Goal: Transaction & Acquisition: Purchase product/service

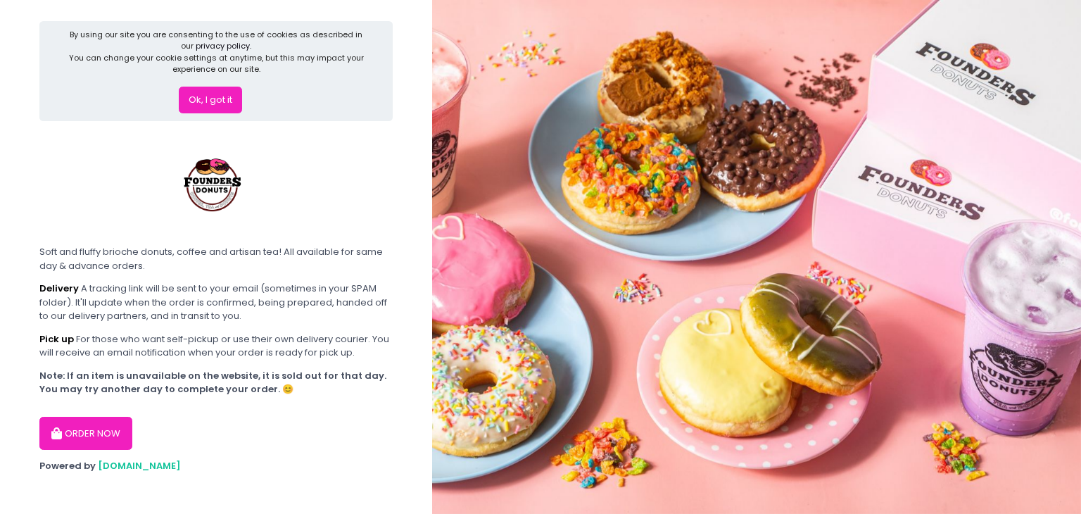
click at [214, 96] on button "Ok, I got it" at bounding box center [210, 100] width 63 height 27
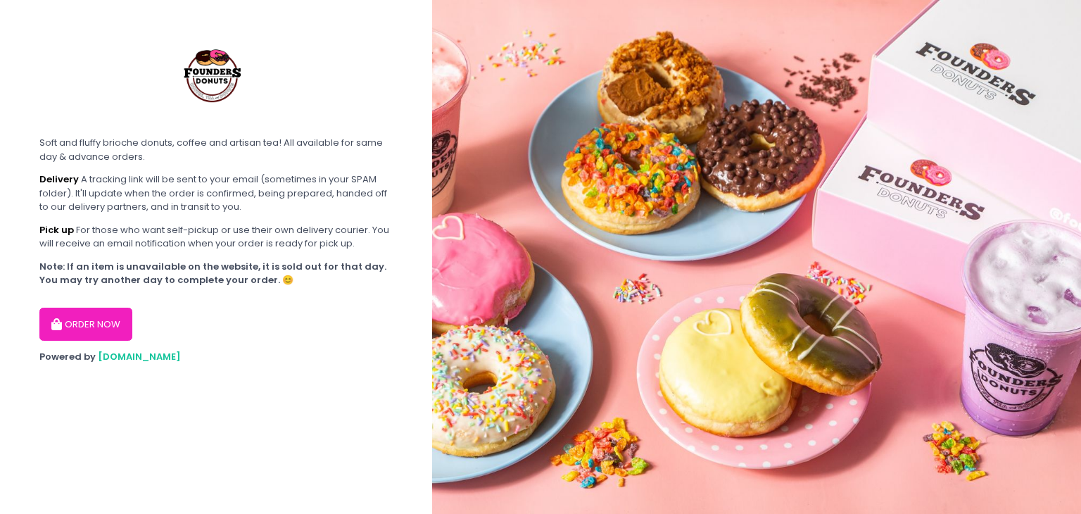
click at [110, 307] on button "ORDER NOW" at bounding box center [85, 324] width 93 height 34
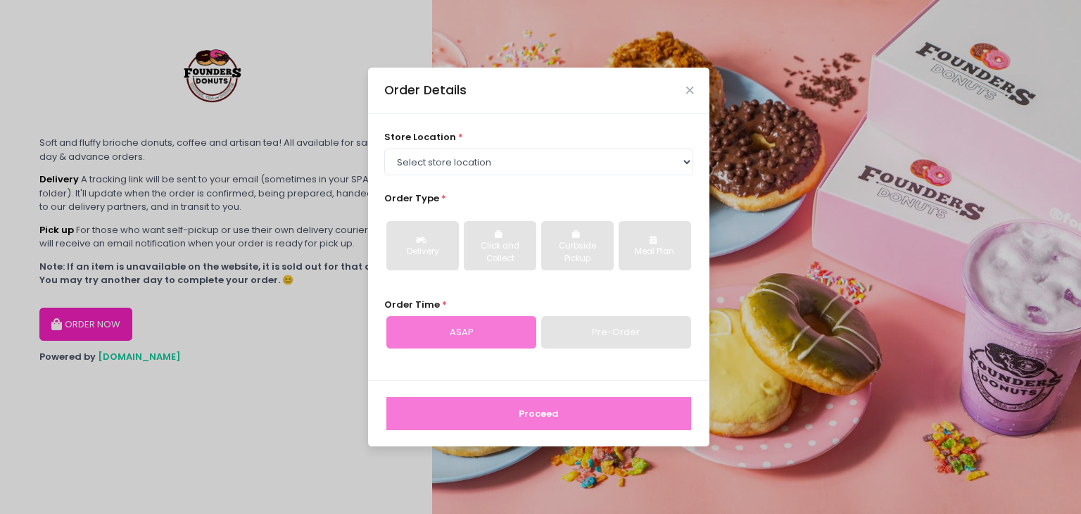
click at [611, 333] on div "Pre-Order" at bounding box center [616, 332] width 150 height 32
click at [550, 154] on select "Select store location Founders Donuts - [PERSON_NAME] Founders Donuts - SM Suca…" at bounding box center [539, 161] width 310 height 27
select select "61a2022e41b39c710272d16a"
click at [384, 148] on select "Select store location Founders Donuts - [PERSON_NAME] Founders Donuts - SM Suca…" at bounding box center [539, 161] width 310 height 27
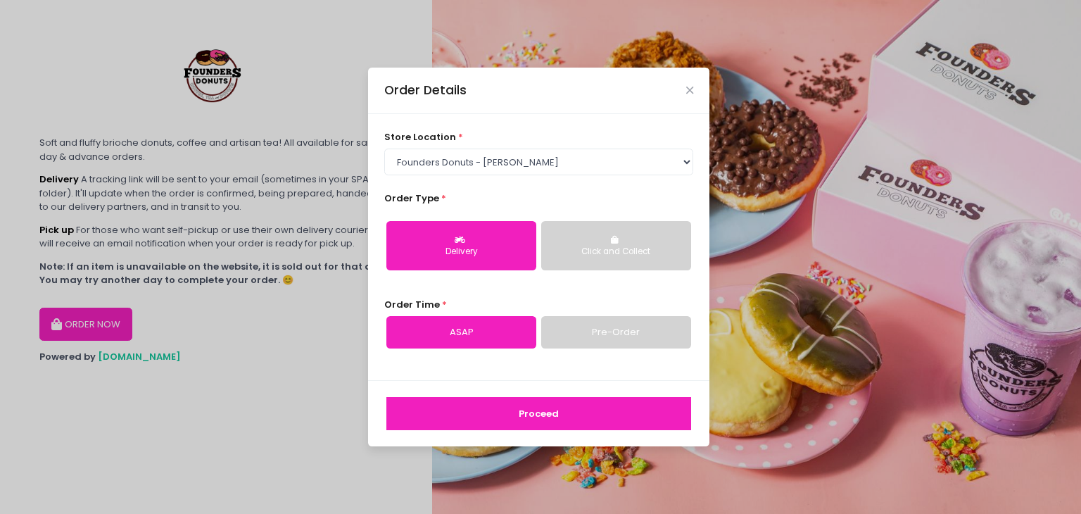
click at [587, 333] on link "Pre-Order" at bounding box center [616, 332] width 150 height 32
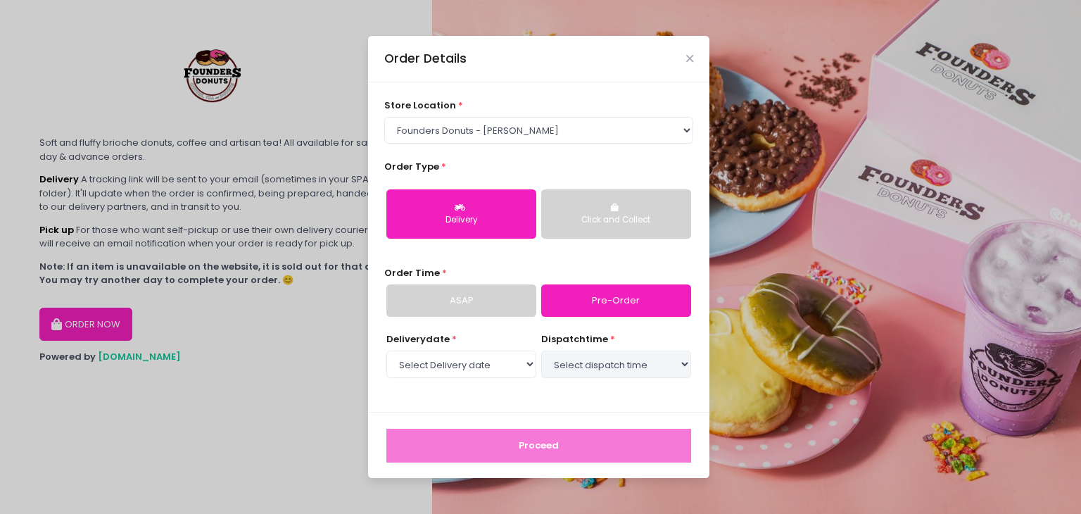
select select "[DATE]"
click at [671, 367] on select "Select dispatch time 12:00 PM - 12:30 PM 12:30 PM - 01:00 PM 01:00 PM - 01:30 P…" at bounding box center [616, 363] width 150 height 27
select select "14:00"
click at [541, 350] on select "Select dispatch time 12:00 PM - 12:30 PM 12:30 PM - 01:00 PM 01:00 PM - 01:30 P…" at bounding box center [616, 363] width 150 height 27
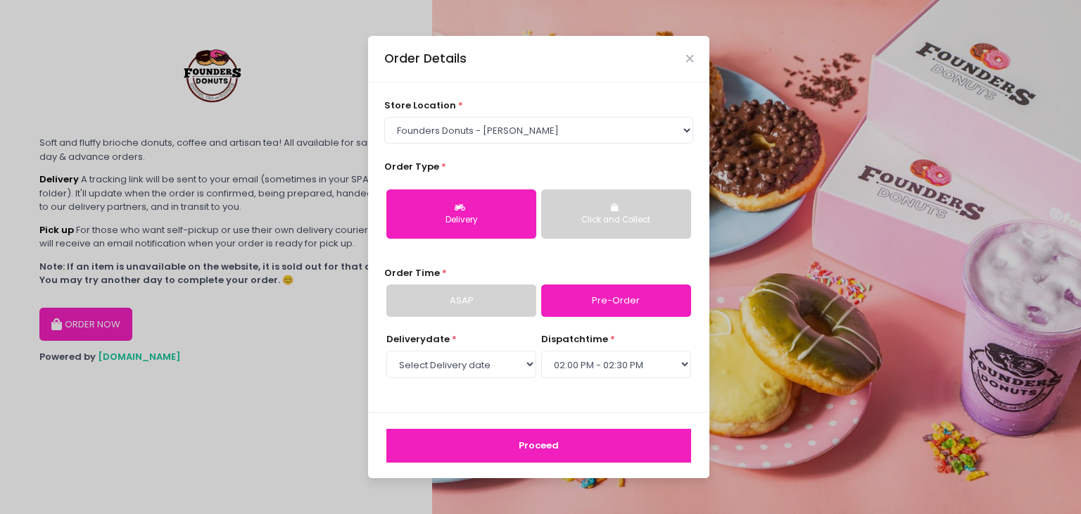
click at [566, 446] on button "Proceed" at bounding box center [538, 445] width 305 height 34
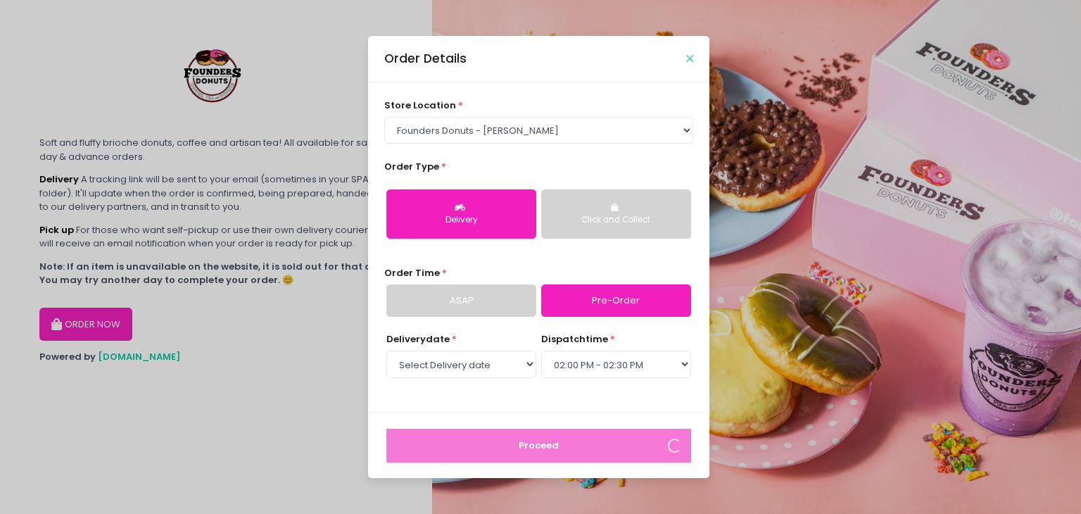
click at [692, 58] on icon "Close" at bounding box center [689, 58] width 7 height 11
